Goal: Find specific page/section: Find specific page/section

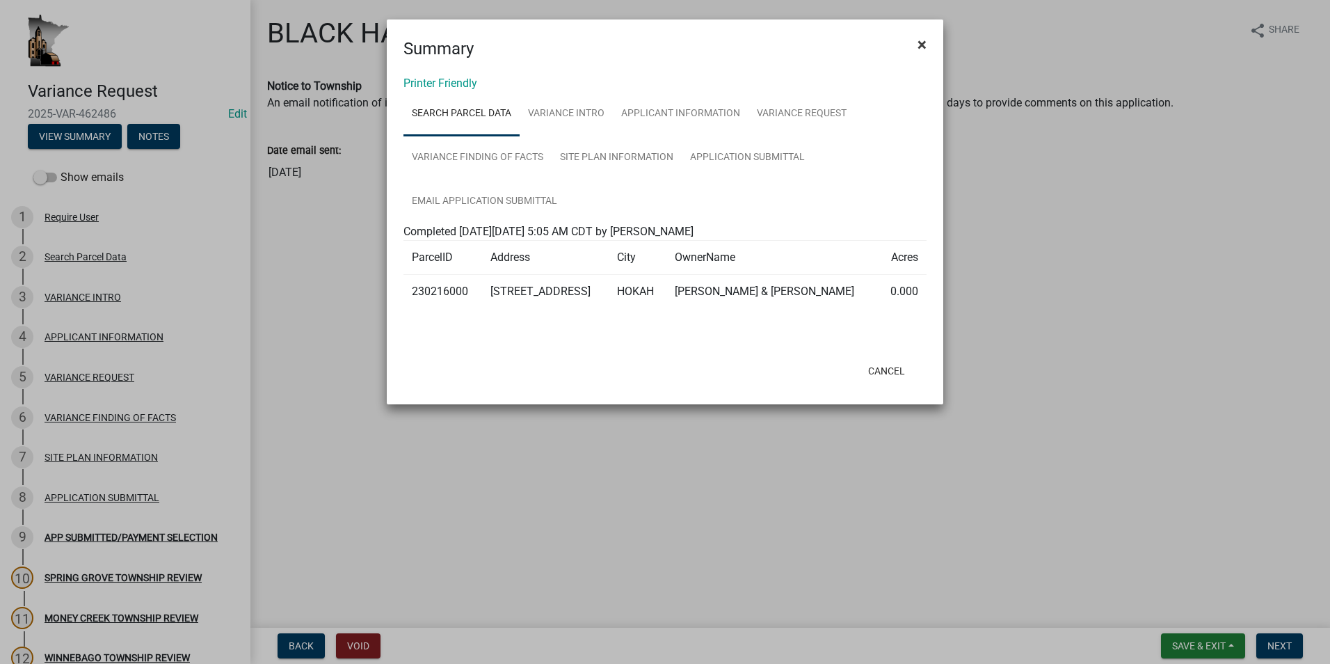
click at [921, 46] on span "×" at bounding box center [922, 44] width 9 height 19
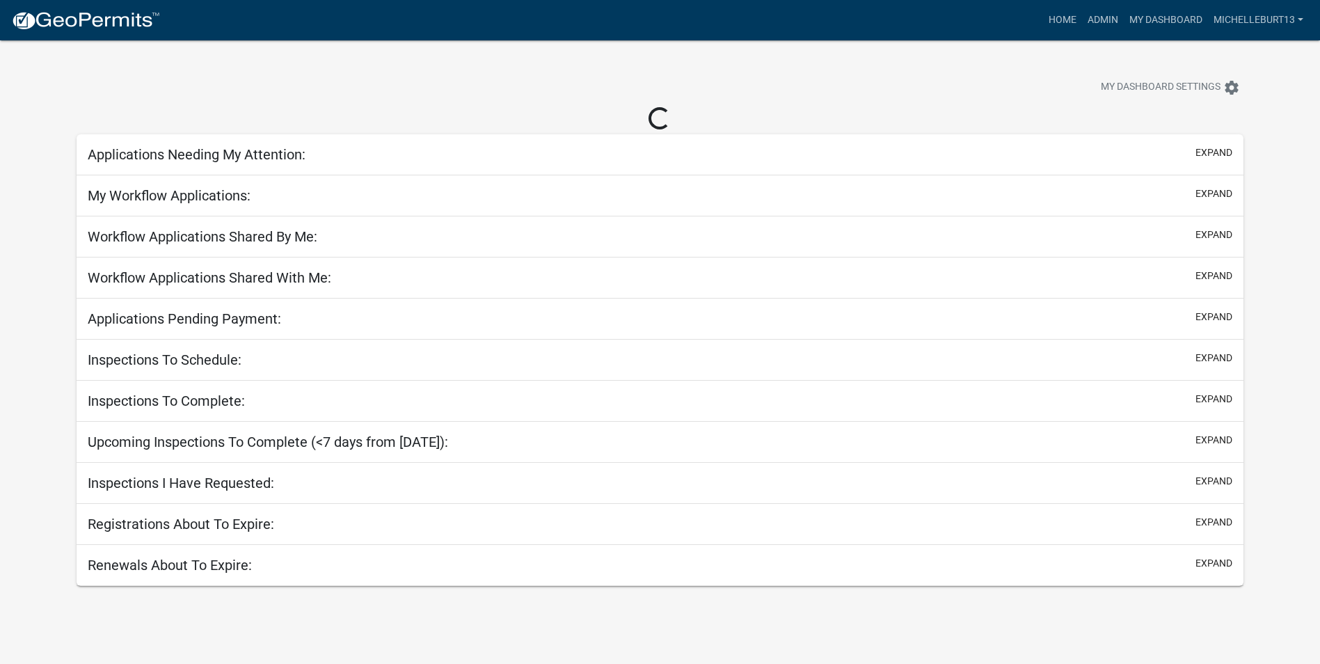
select select "3: 100"
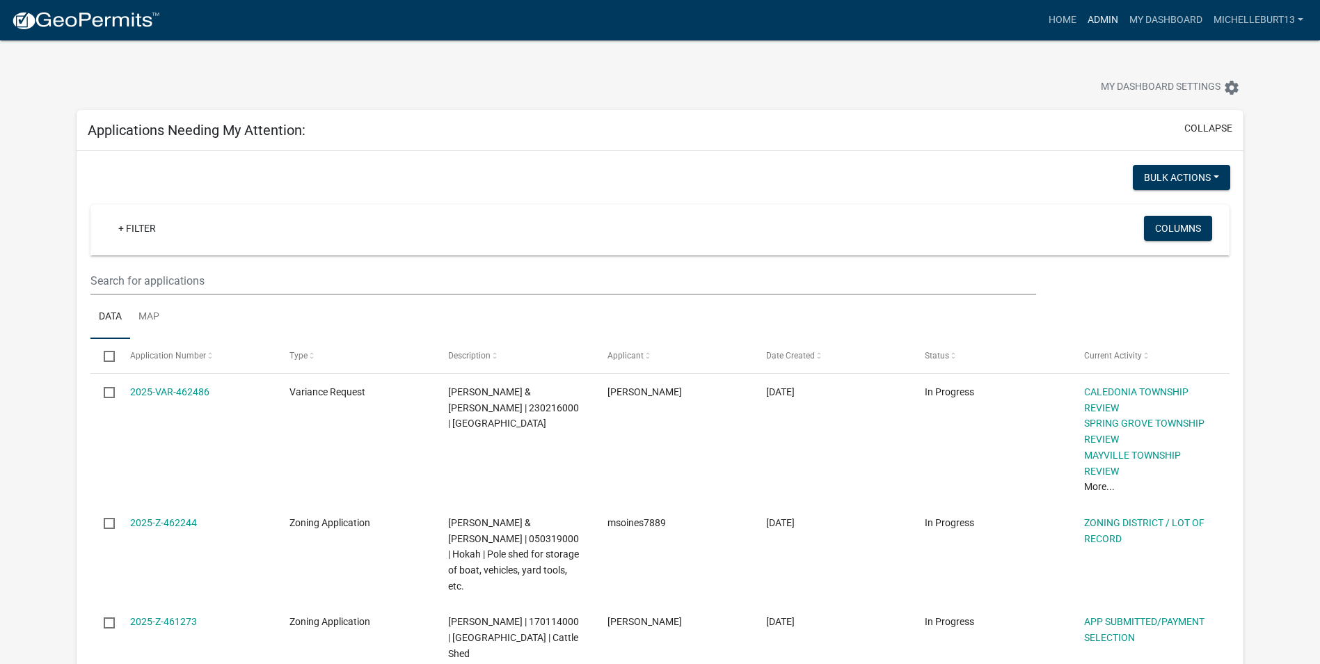
click at [1108, 20] on link "Admin" at bounding box center [1103, 20] width 42 height 26
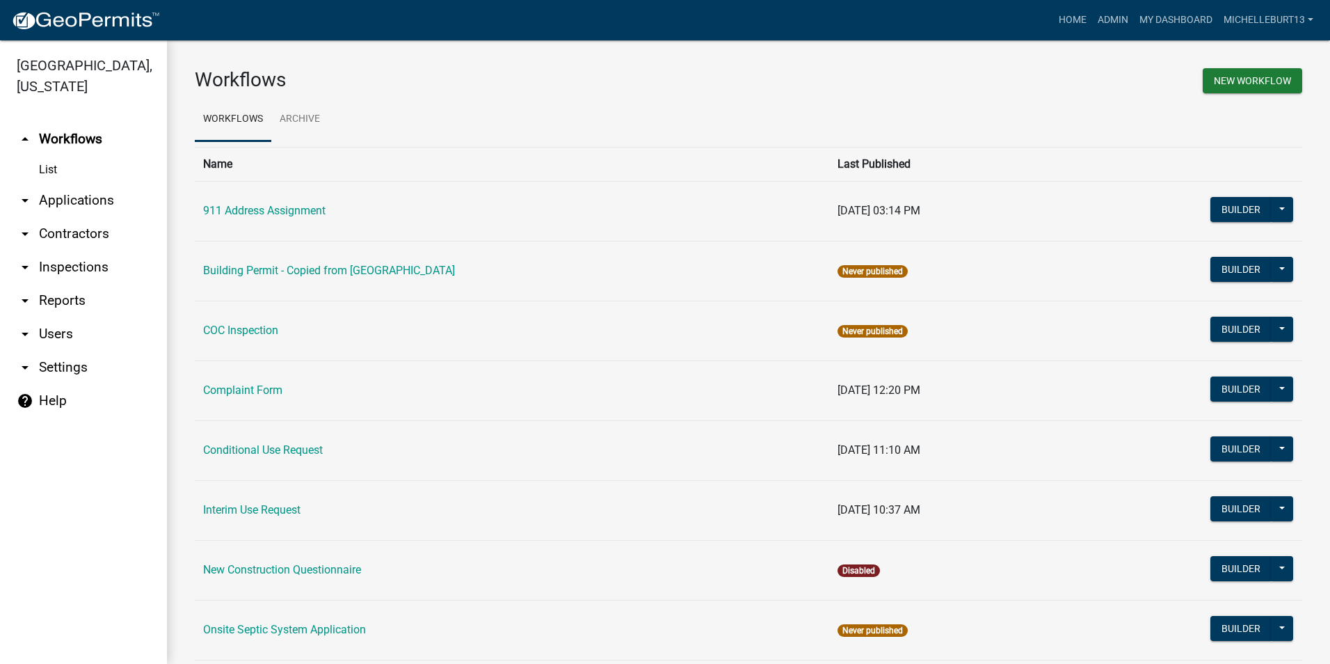
click at [64, 201] on link "arrow_drop_down Applications" at bounding box center [83, 200] width 167 height 33
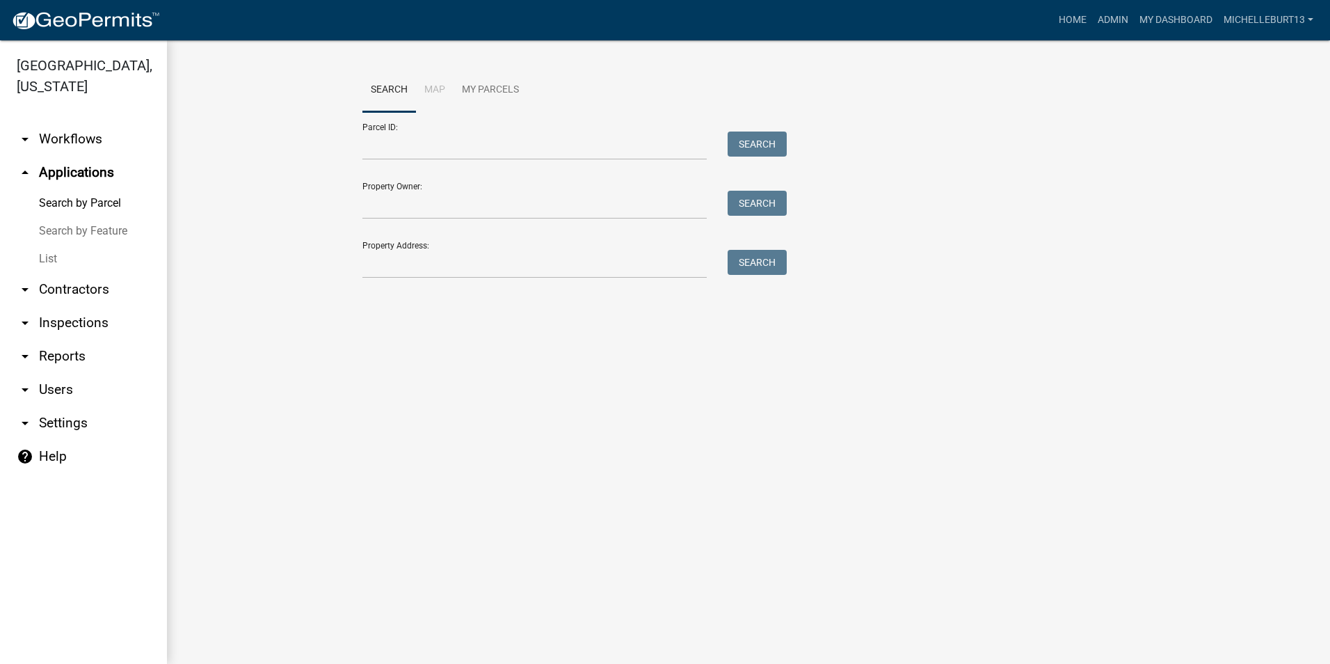
click at [53, 255] on link "List" at bounding box center [83, 259] width 167 height 28
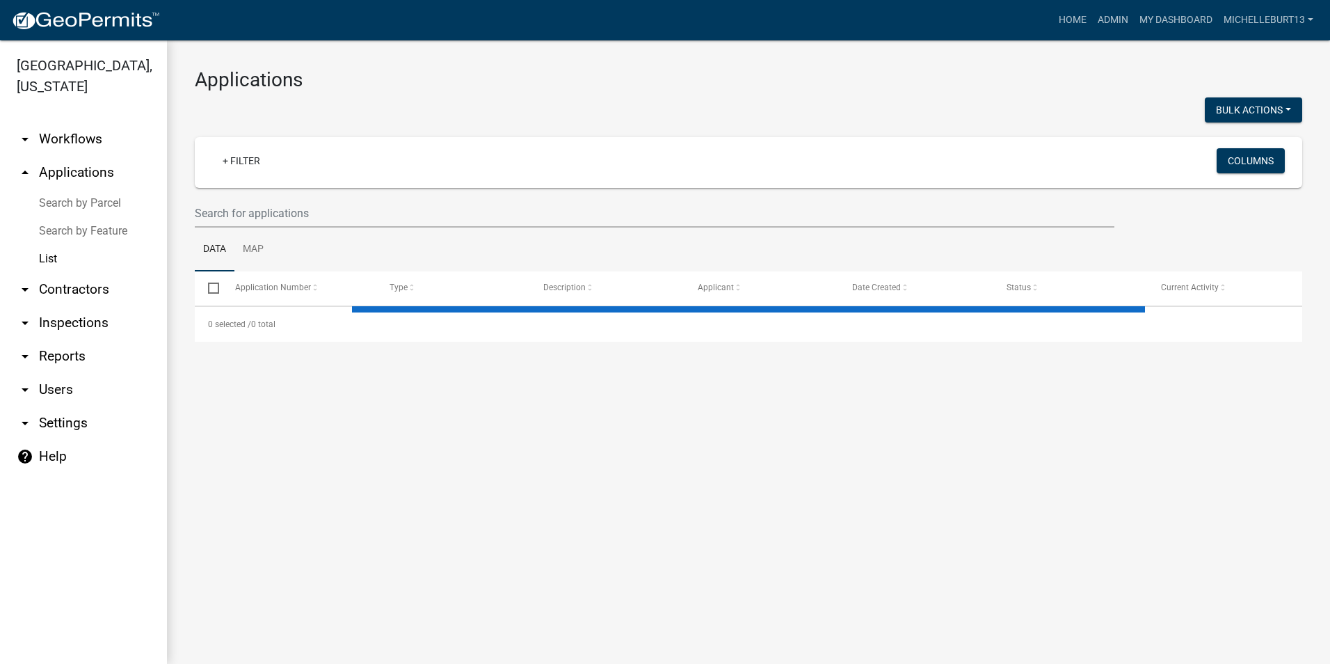
select select "3: 100"
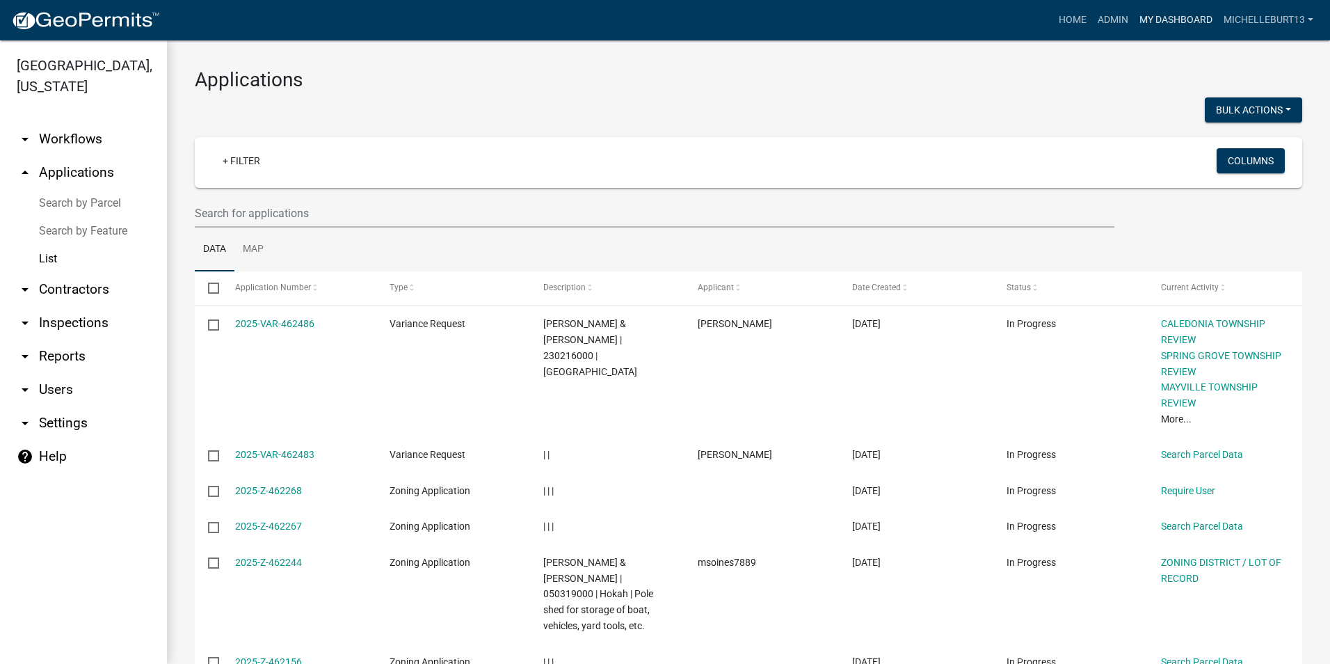
click at [1156, 24] on link "My Dashboard" at bounding box center [1176, 20] width 84 height 26
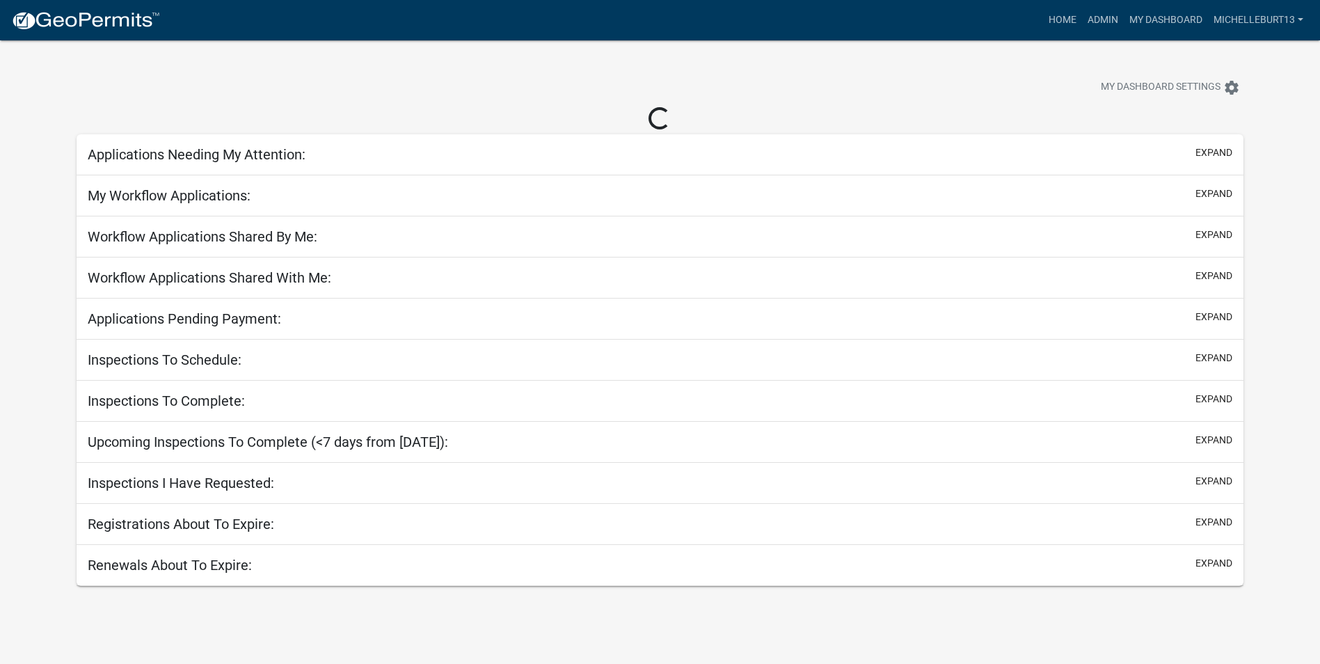
select select "3: 100"
